Goal: Find specific page/section: Find specific page/section

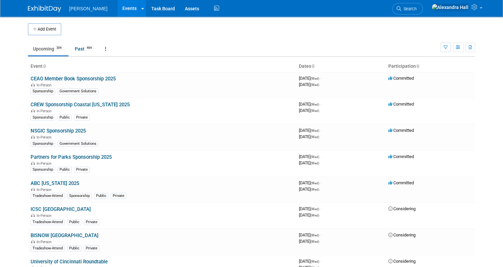
click at [447, 42] on div "Show: All Events Just My Events Only show events that either I created, or I am…" at bounding box center [457, 46] width 35 height 22
click at [448, 46] on icon "button" at bounding box center [445, 48] width 4 height 4
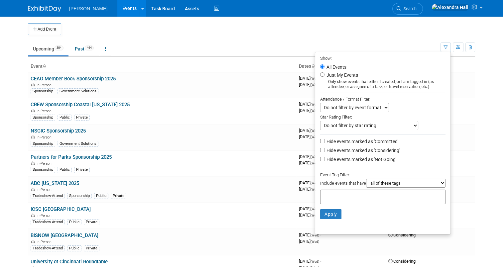
click at [388, 200] on div at bounding box center [382, 197] width 125 height 15
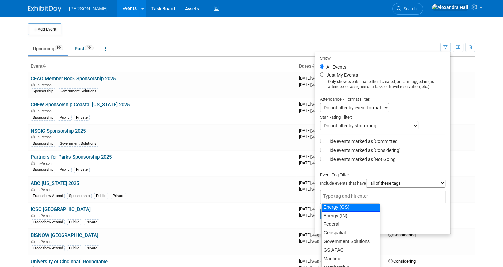
scroll to position [54, 0]
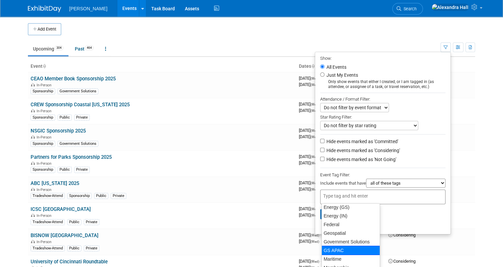
click at [332, 247] on div "GS APAC" at bounding box center [350, 250] width 59 height 9
type input "GS APAC"
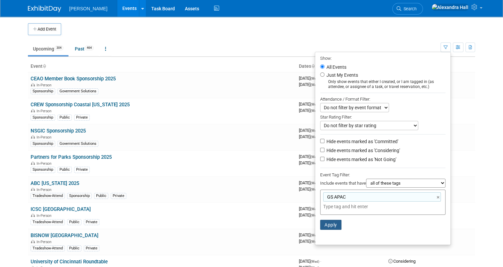
click at [333, 225] on button "Apply" at bounding box center [330, 225] width 21 height 10
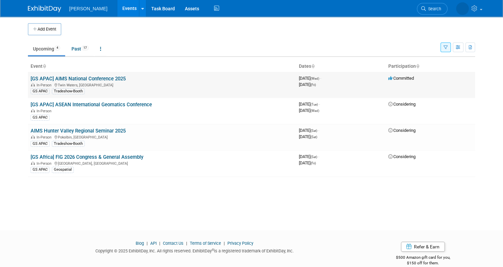
click at [94, 77] on link "[GS APAC] AIMS National Conference 2025" at bounding box center [78, 79] width 95 height 6
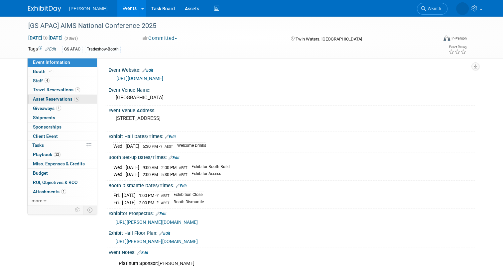
click at [47, 98] on span "Asset Reservations 5" at bounding box center [56, 98] width 46 height 5
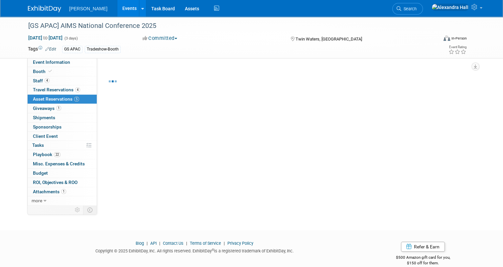
drag, startPoint x: 47, startPoint y: 98, endPoint x: 12, endPoint y: 100, distance: 34.6
click at [12, 100] on div "[GS APAC] AIMS National Conference 2025 Sep 17, 2025 to Sep 19, 2025 (3 days) S…" at bounding box center [251, 118] width 503 height 202
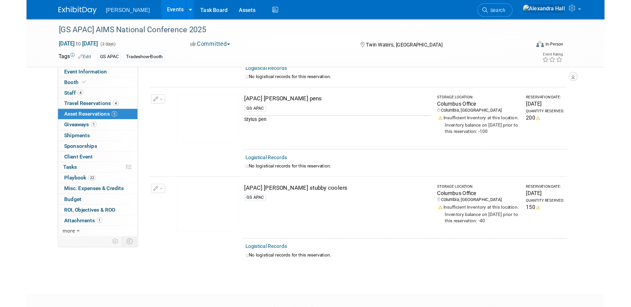
scroll to position [233, 0]
